Goal: Find specific page/section: Find specific page/section

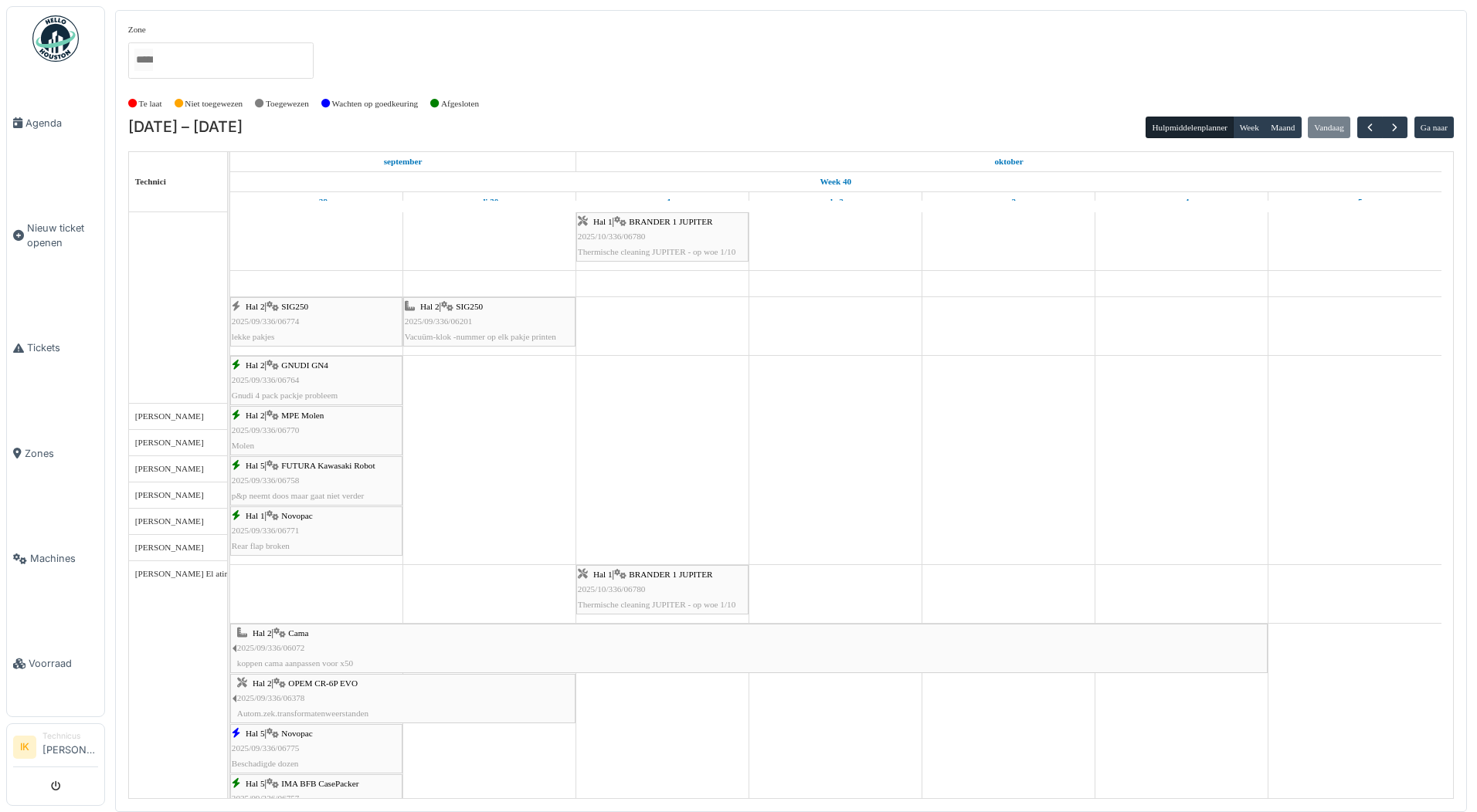
scroll to position [695, 0]
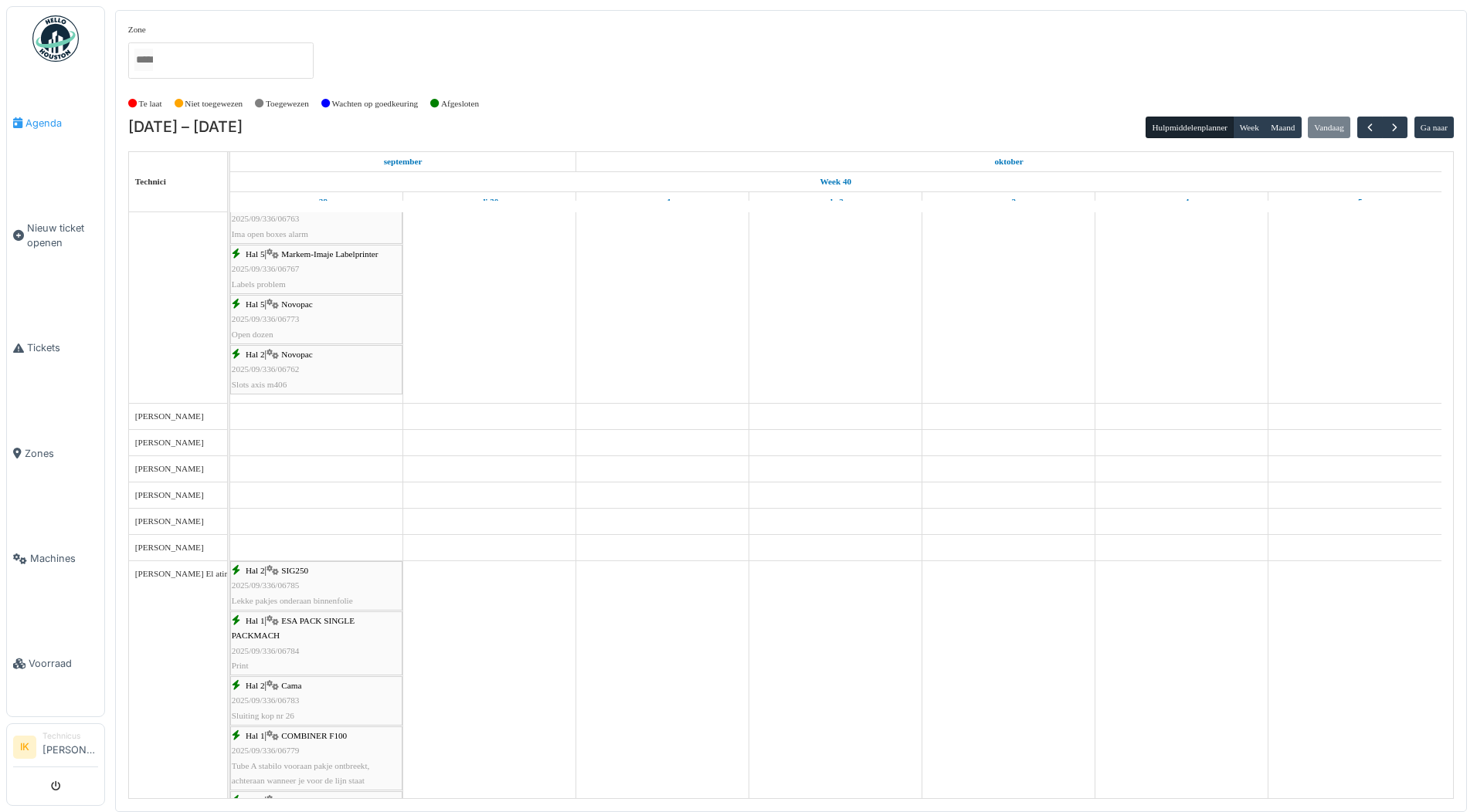
click at [48, 118] on span "Agenda" at bounding box center [62, 123] width 73 height 15
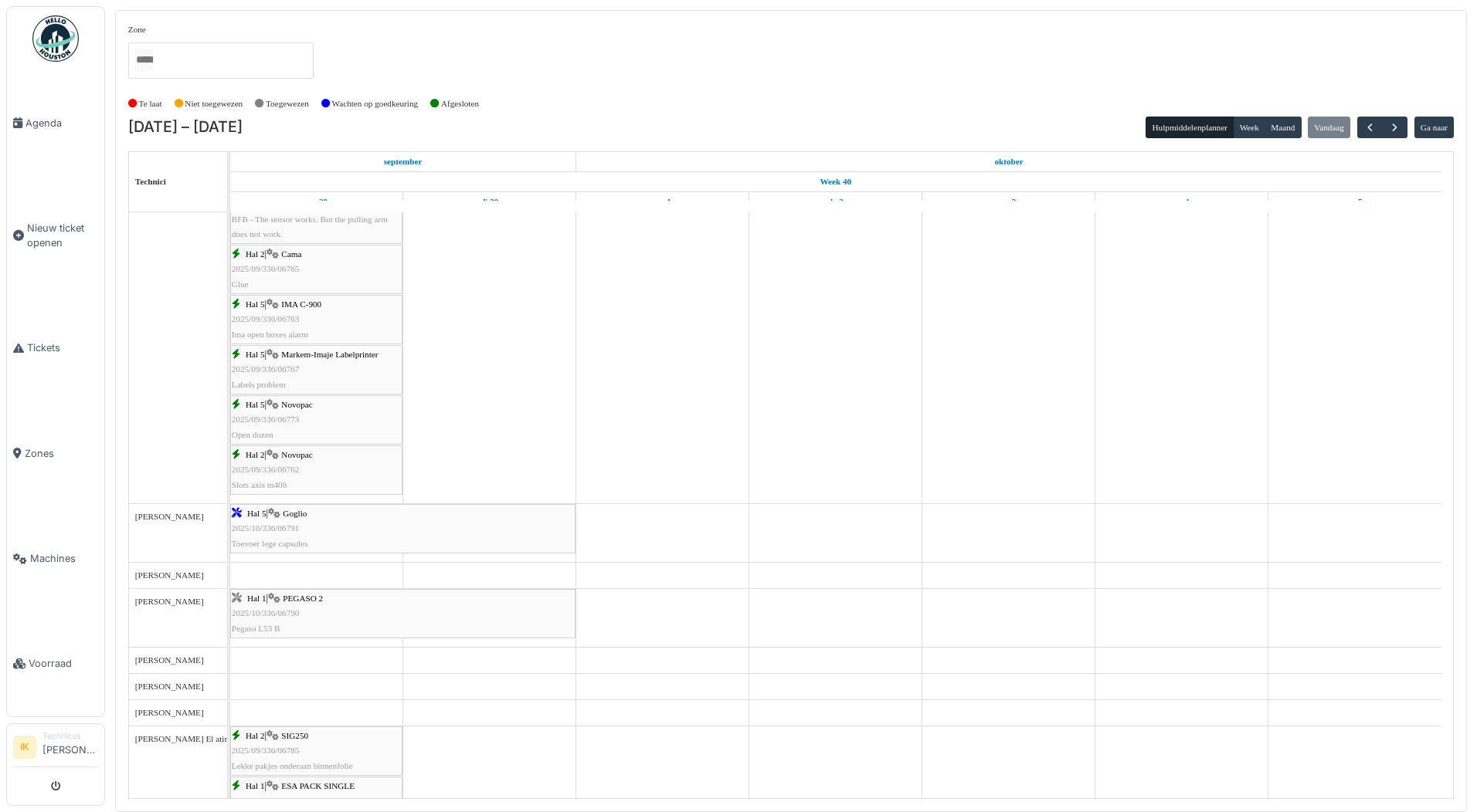
scroll to position [618, 0]
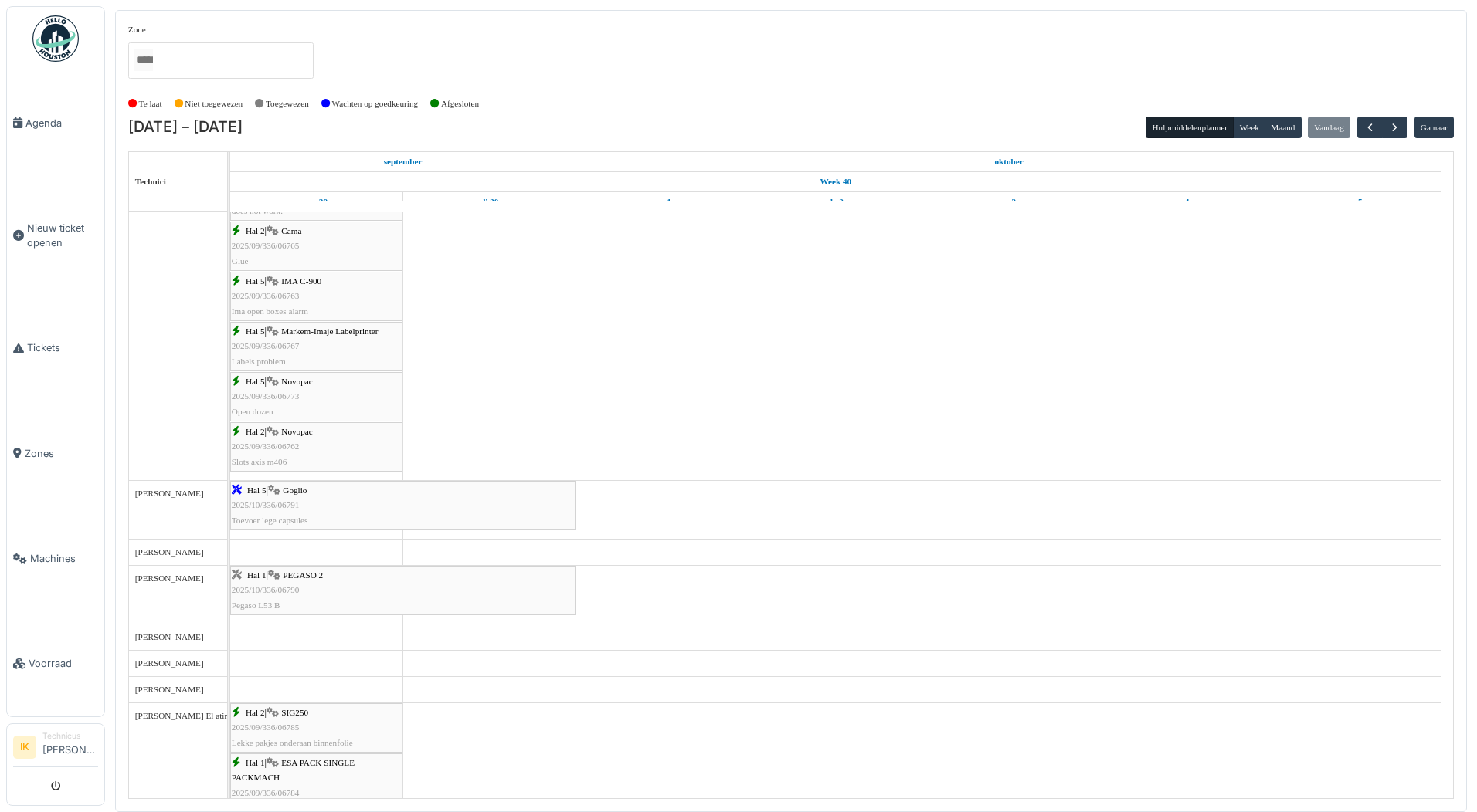
click at [263, 289] on div "Hal 5 | IMA C-900 2025/09/336/06763 Ima open boxes alarm" at bounding box center [316, 297] width 169 height 45
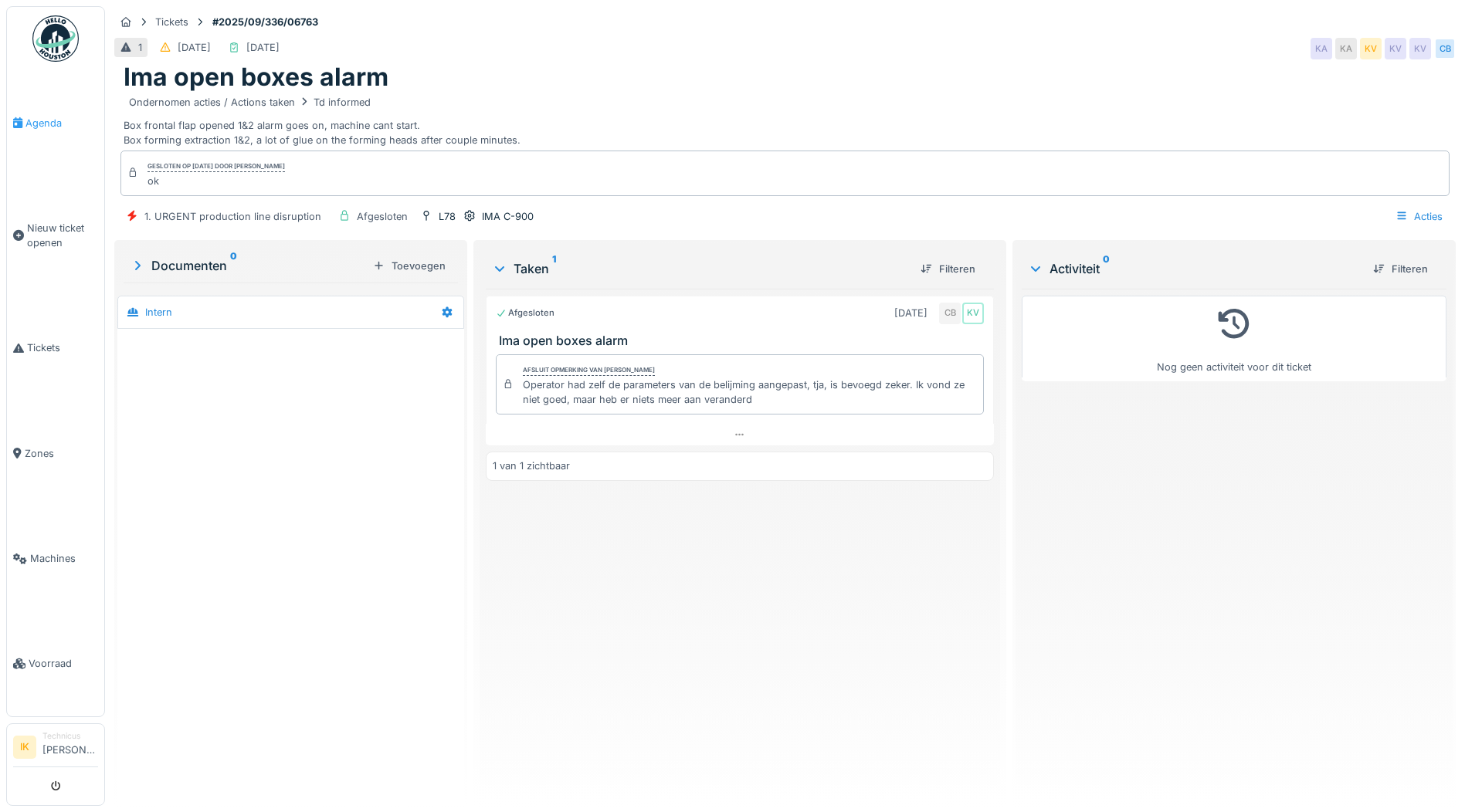
click at [40, 123] on span "Agenda" at bounding box center [62, 123] width 73 height 15
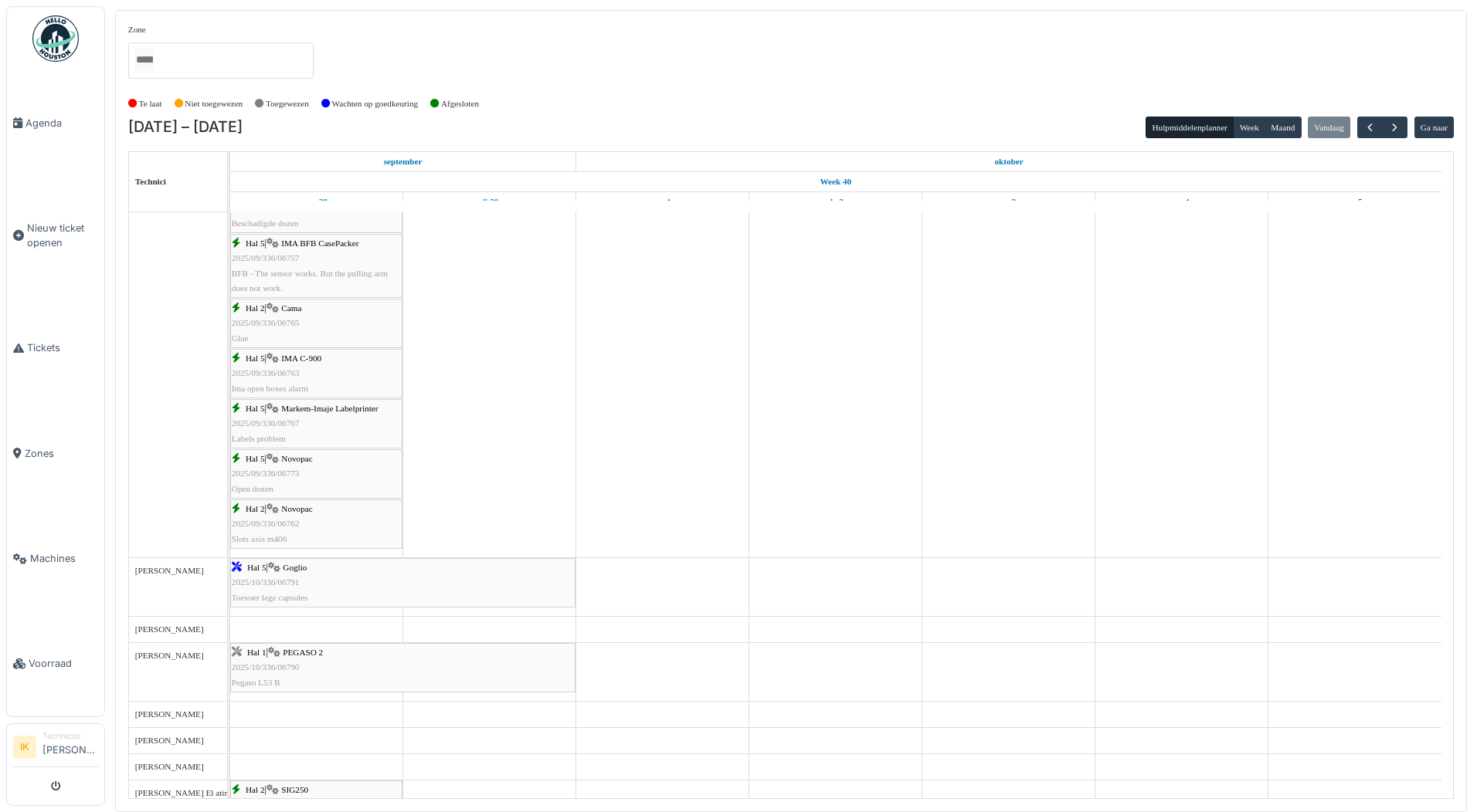
click at [267, 415] on div "Hal 5 | Markem-Imaje Labelprinter 2025/09/336/06767 Labels problem" at bounding box center [316, 424] width 169 height 45
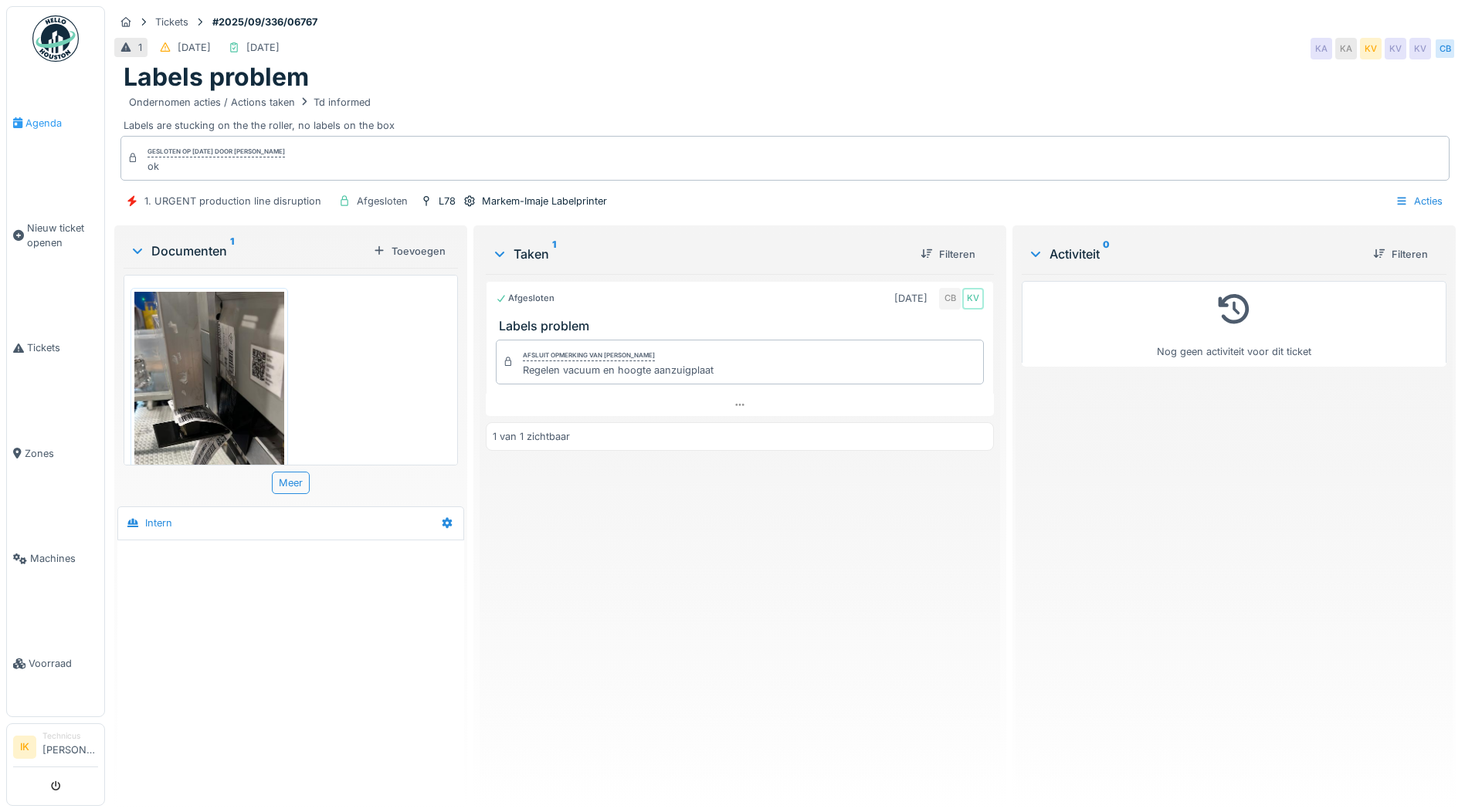
click at [40, 120] on span "Agenda" at bounding box center [62, 123] width 73 height 15
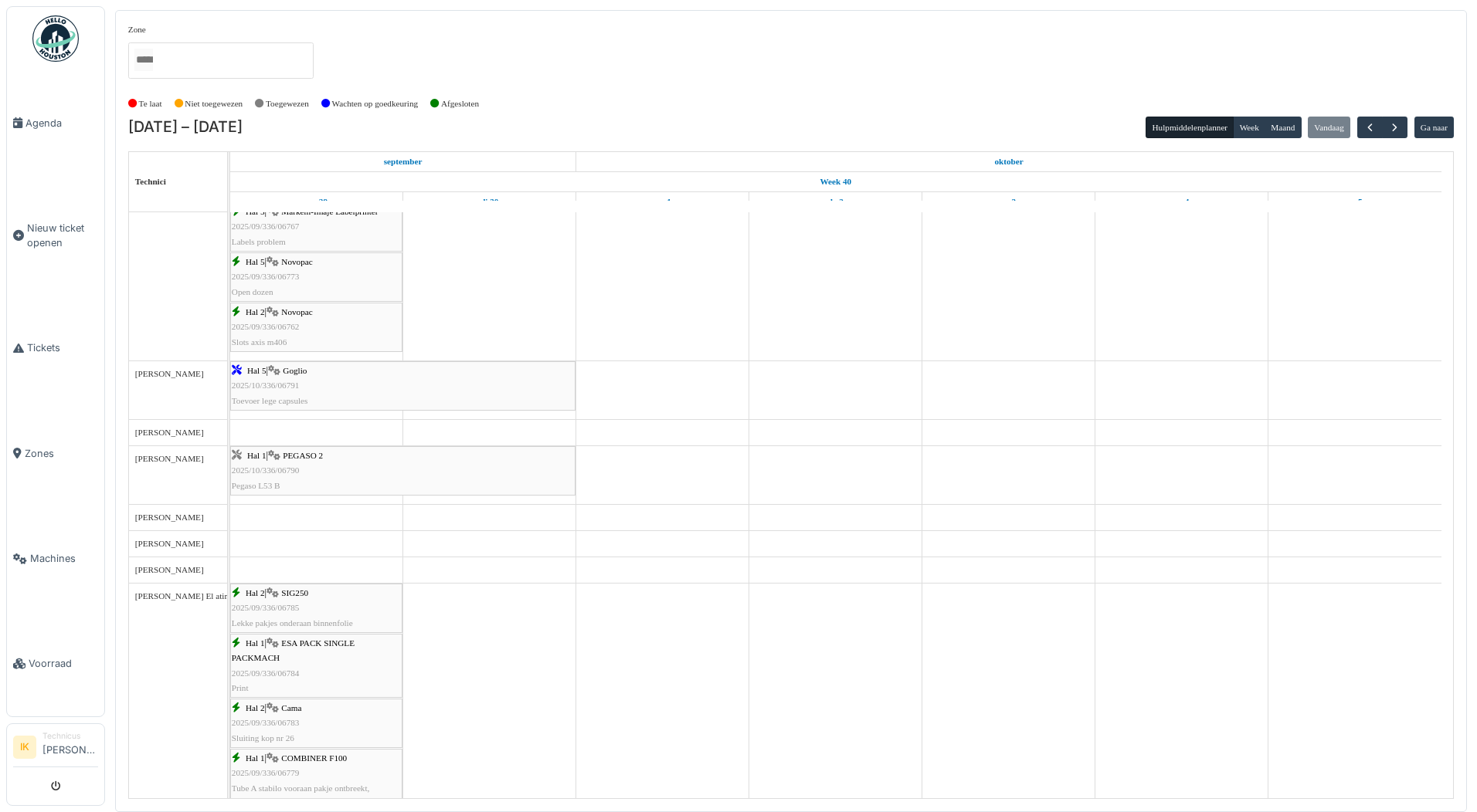
scroll to position [772, 0]
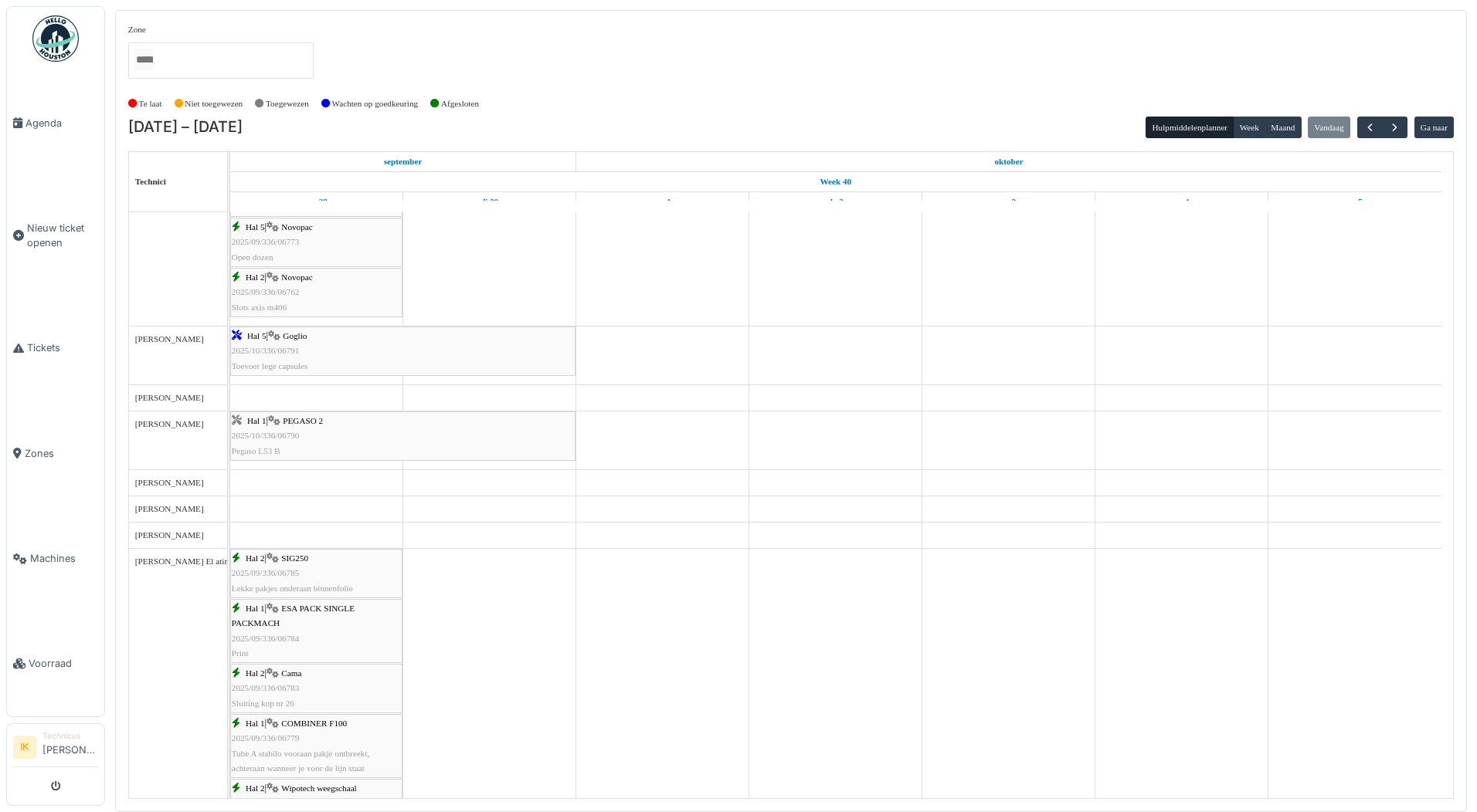
click at [292, 354] on span "2025/10/336/06791" at bounding box center [266, 351] width 68 height 9
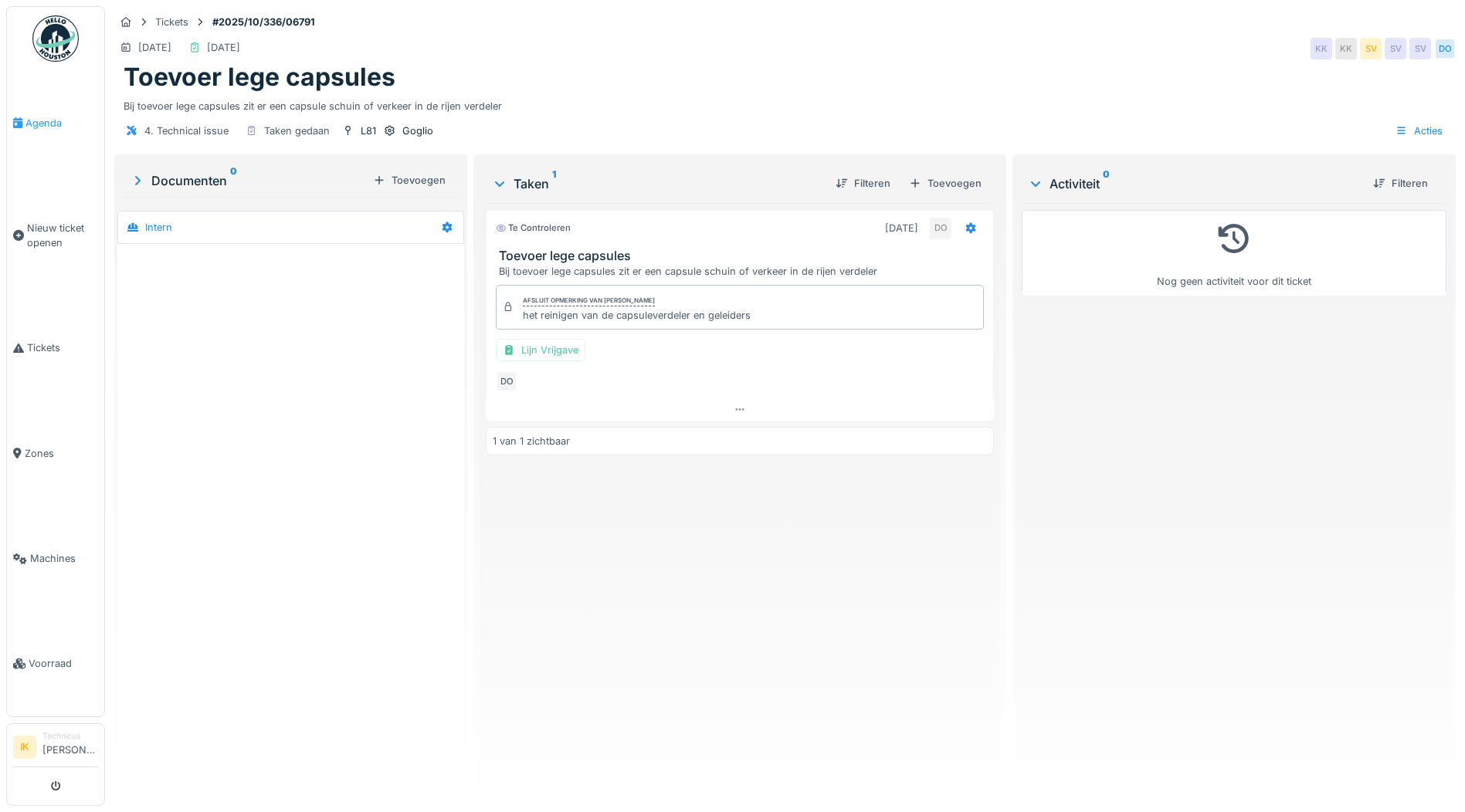
click at [47, 123] on span "Agenda" at bounding box center [62, 123] width 73 height 15
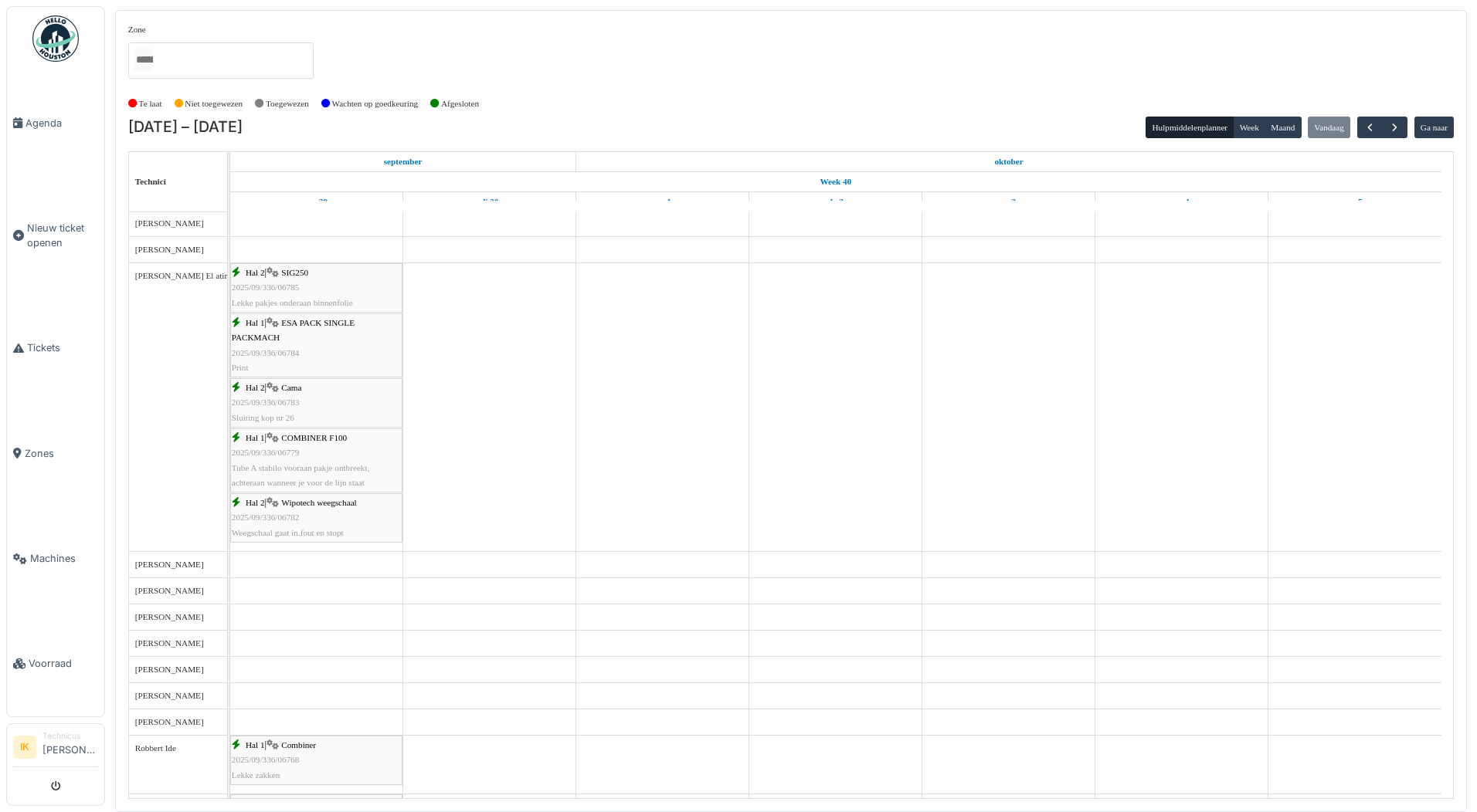
scroll to position [1161, 0]
